Goal: Information Seeking & Learning: Learn about a topic

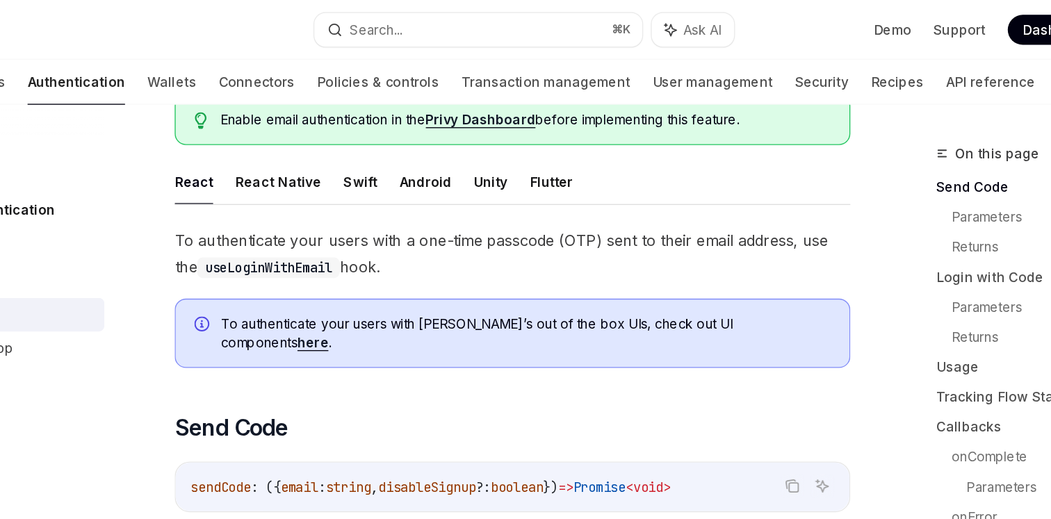
scroll to position [118, 0]
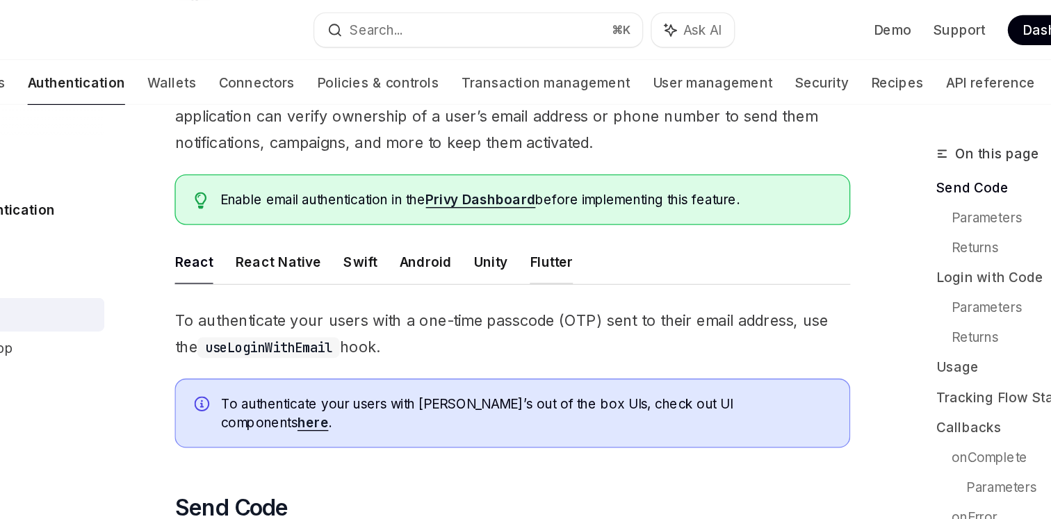
click at [539, 191] on button "Flutter" at bounding box center [546, 194] width 32 height 33
type textarea "*"
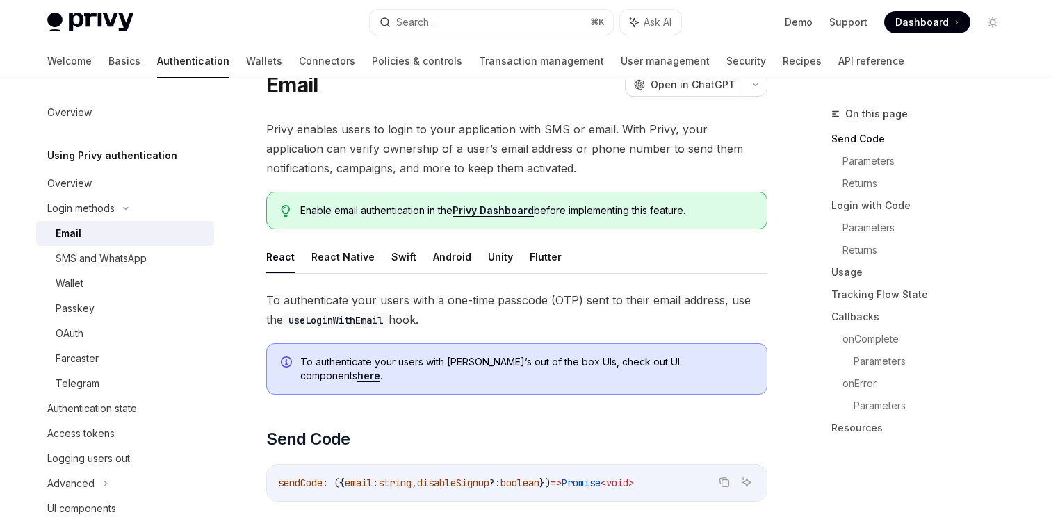
scroll to position [149, 0]
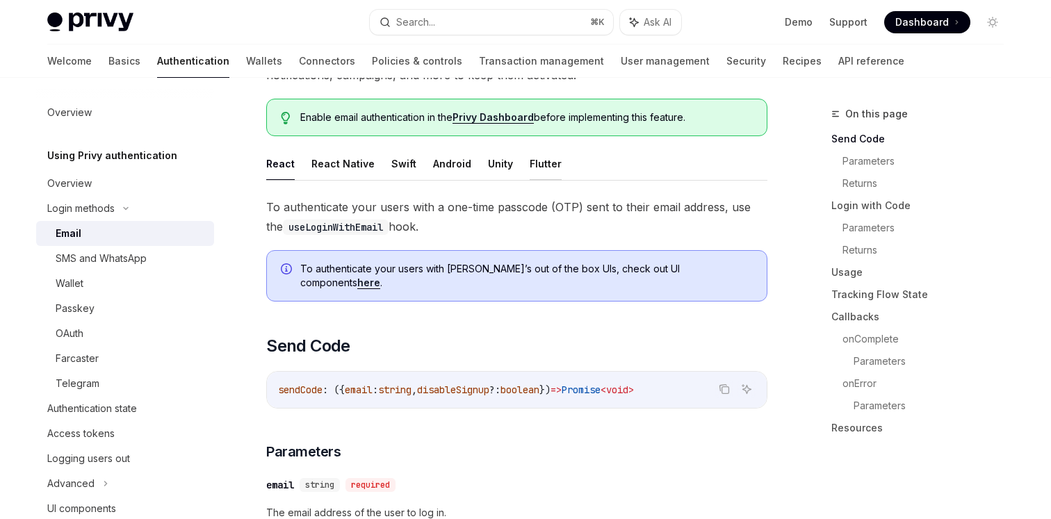
click at [541, 163] on button "Flutter" at bounding box center [546, 163] width 32 height 33
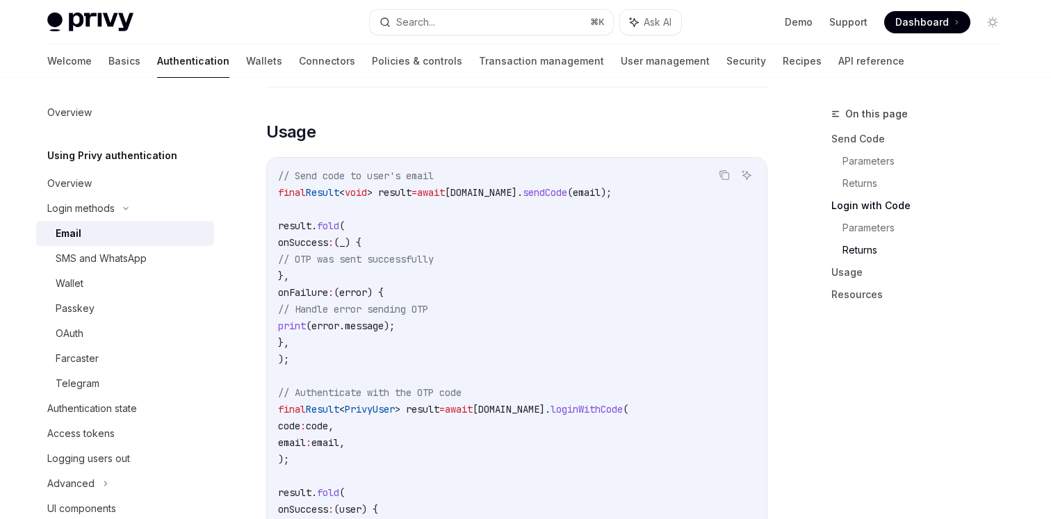
scroll to position [1134, 0]
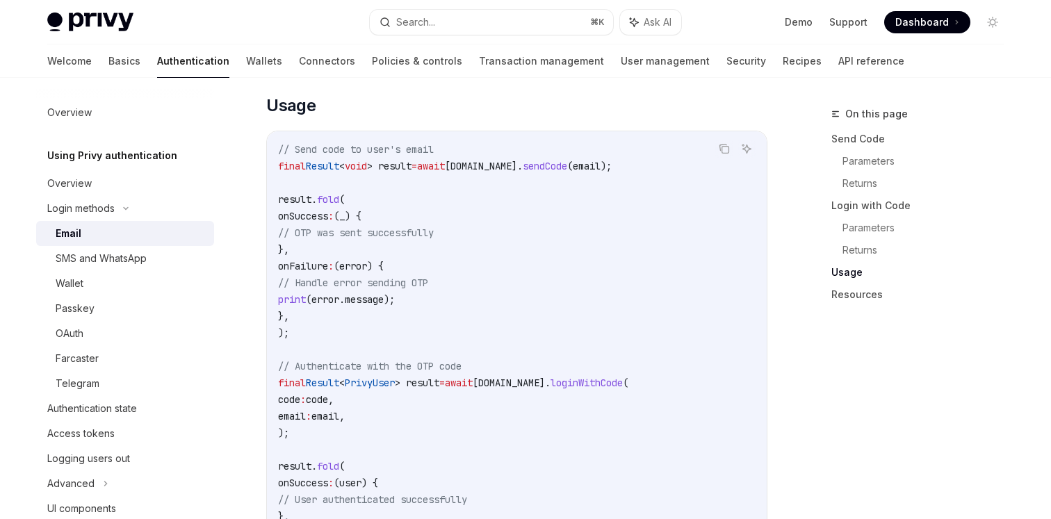
click at [376, 248] on code "// Send code to user's email final Result < void > result = await privy.email. …" at bounding box center [517, 366] width 478 height 451
click at [724, 152] on icon "Copy the contents from the code block" at bounding box center [724, 148] width 11 height 11
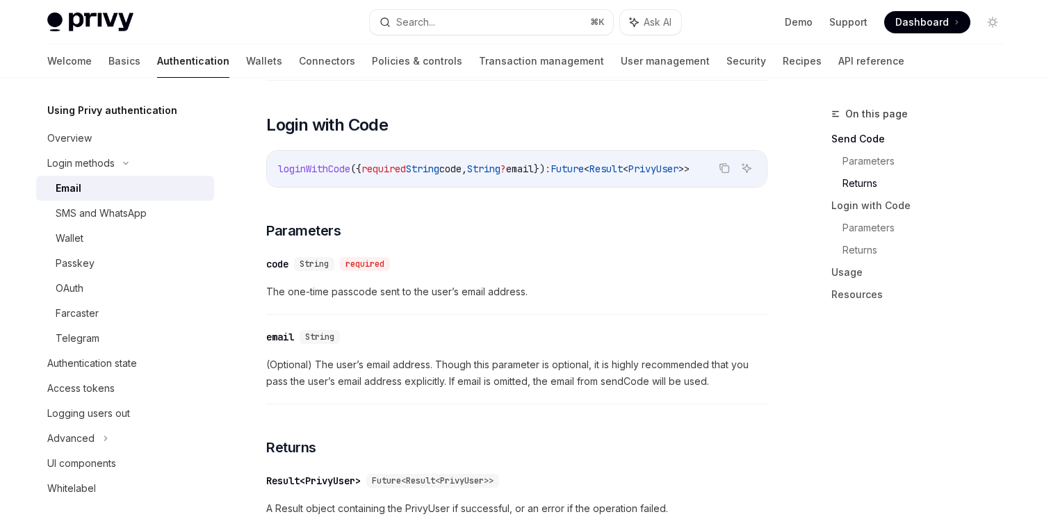
scroll to position [62, 0]
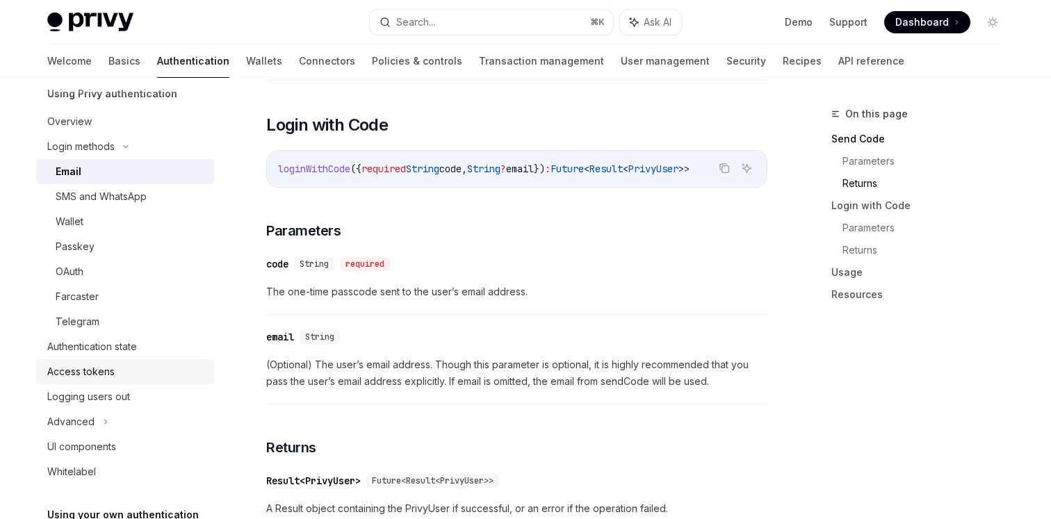
click at [101, 371] on div "Access tokens" at bounding box center [80, 372] width 67 height 17
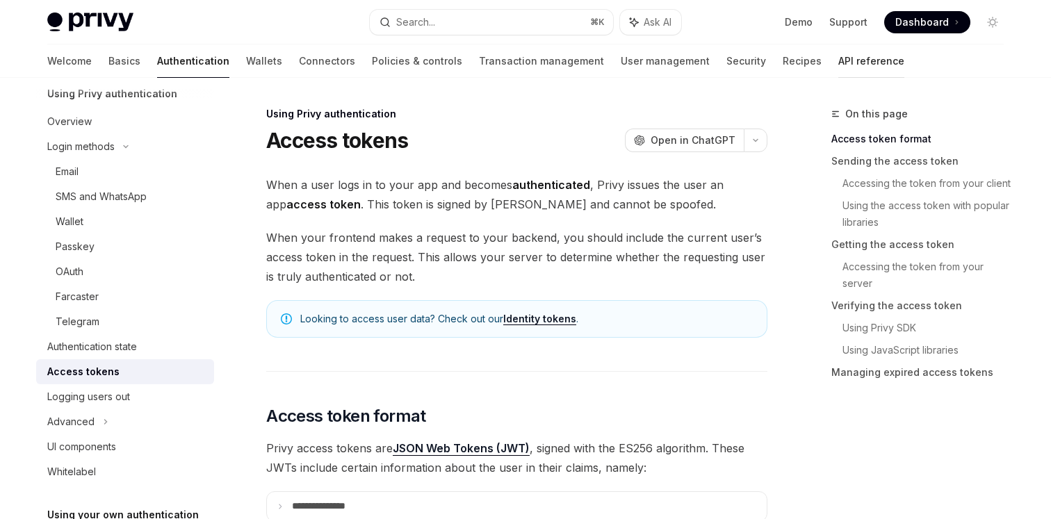
click at [838, 65] on link "API reference" at bounding box center [871, 60] width 66 height 33
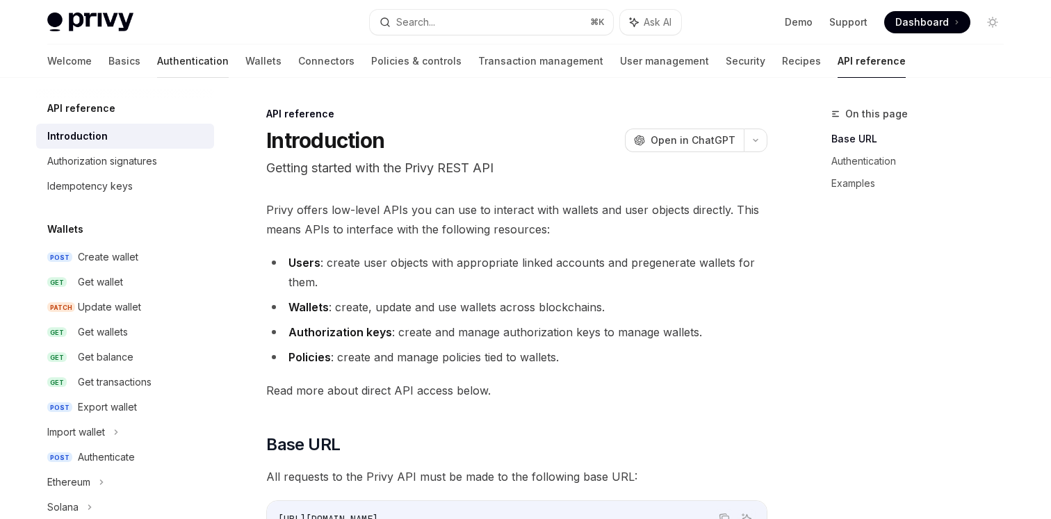
click at [157, 54] on link "Authentication" at bounding box center [193, 60] width 72 height 33
type textarea "*"
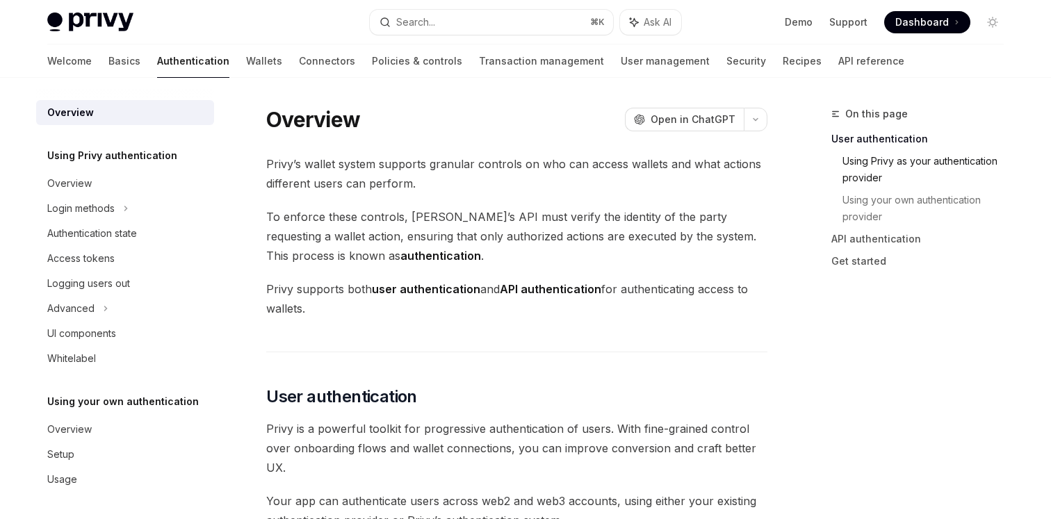
click at [929, 162] on link "Using Privy as your authentication provider" at bounding box center [929, 169] width 172 height 39
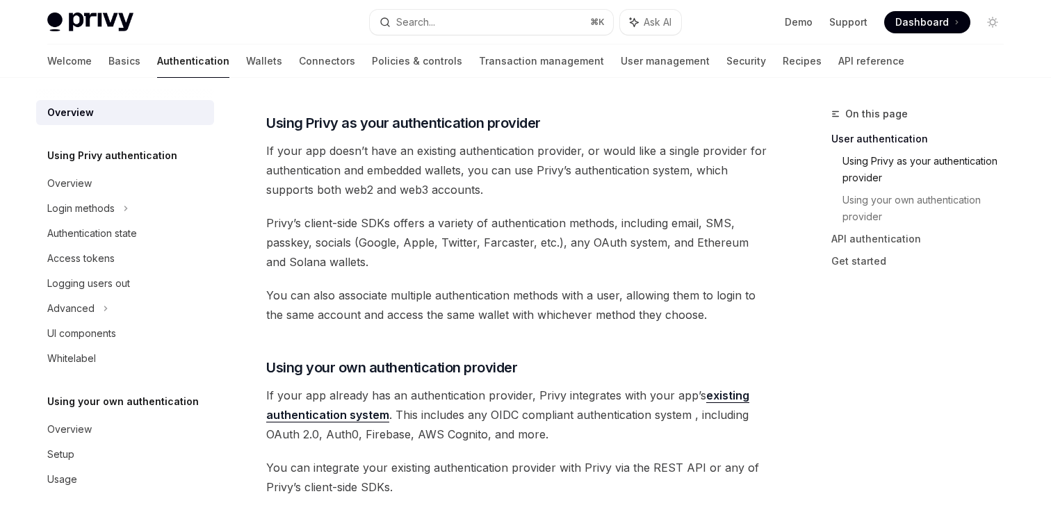
scroll to position [458, 0]
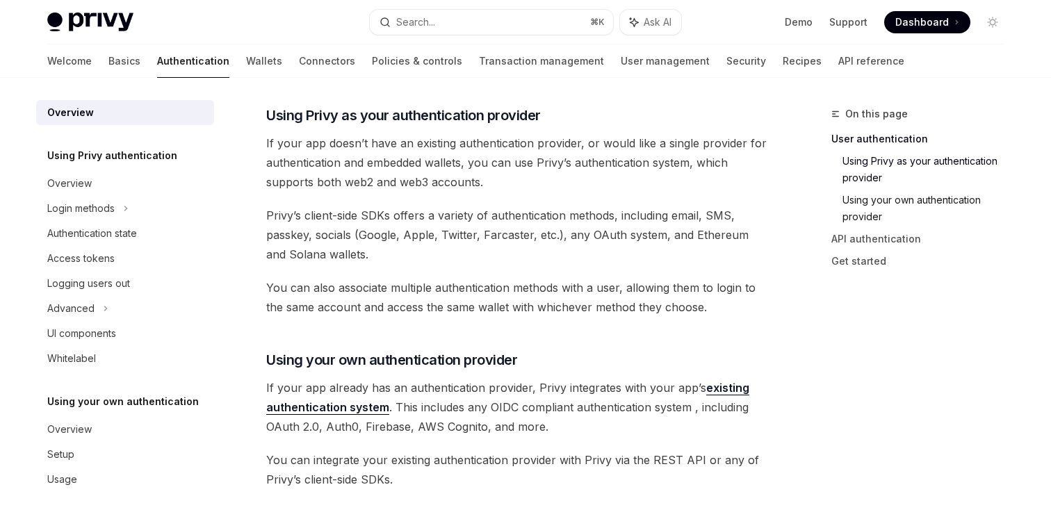
click at [910, 194] on link "Using your own authentication provider" at bounding box center [929, 208] width 172 height 39
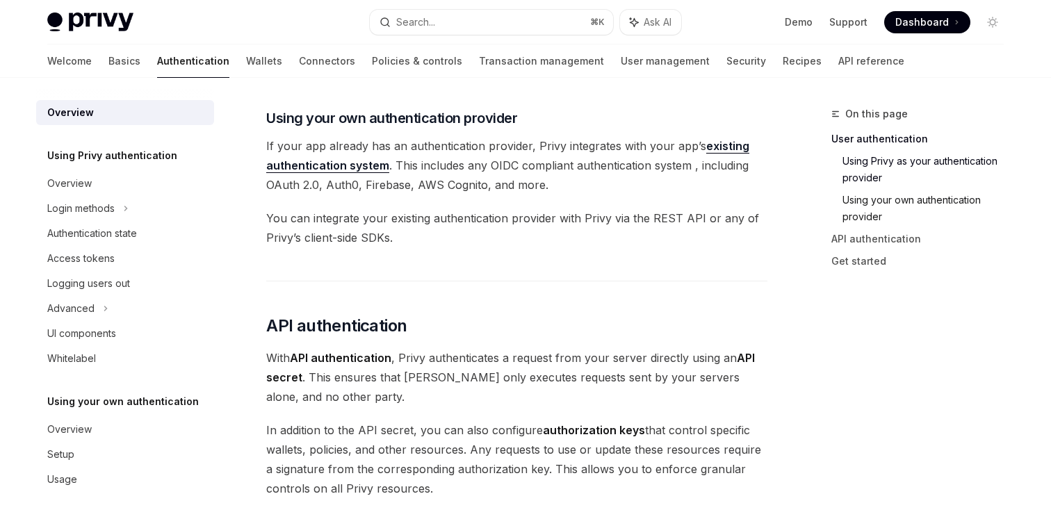
scroll to position [703, 0]
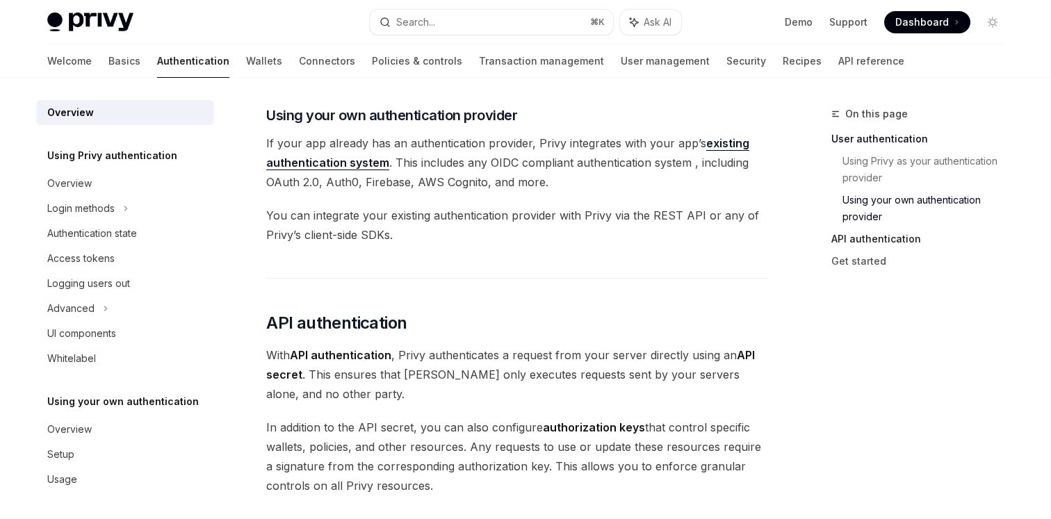
click at [903, 238] on link "API authentication" at bounding box center [924, 239] width 184 height 22
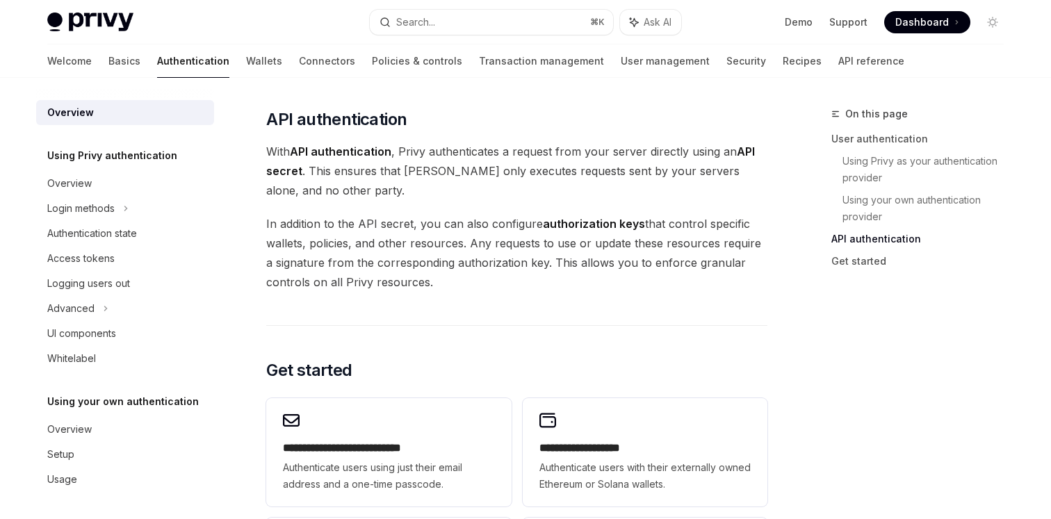
scroll to position [909, 0]
